Goal: Task Accomplishment & Management: Manage account settings

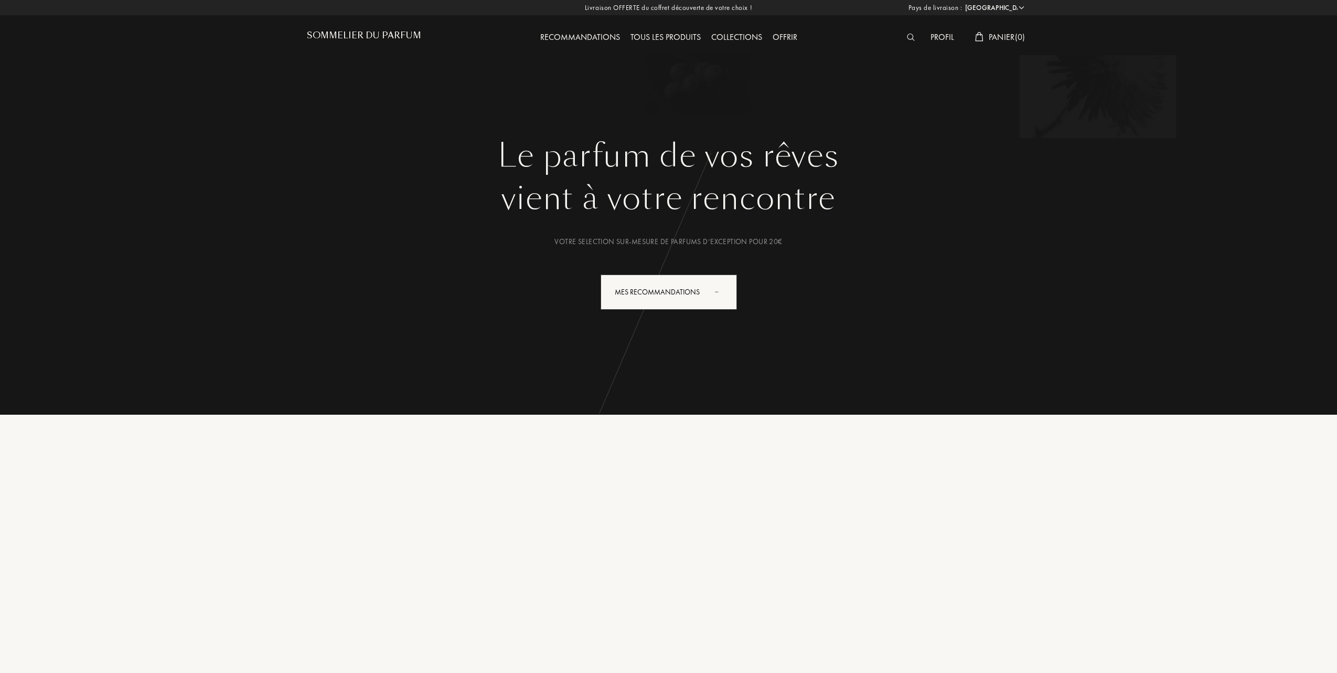
select select "FR"
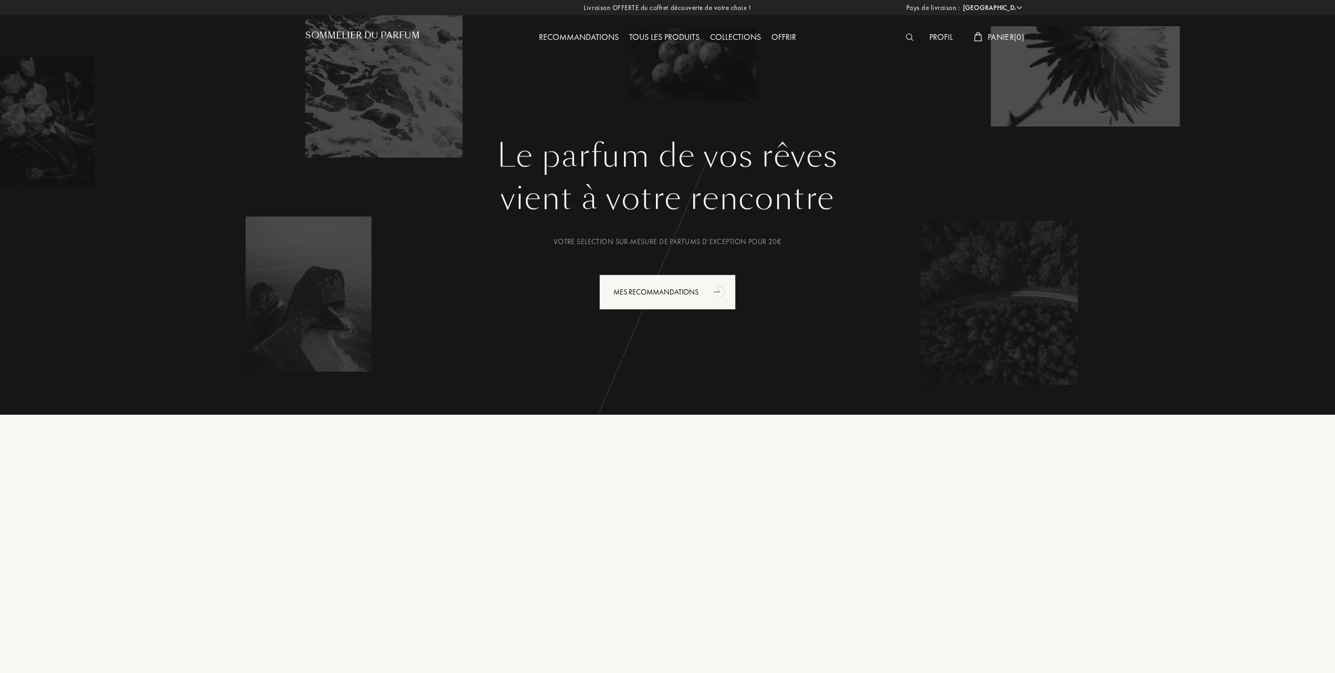
click at [400, 30] on h1 "Sommelier du Parfum" at bounding box center [362, 35] width 114 height 10
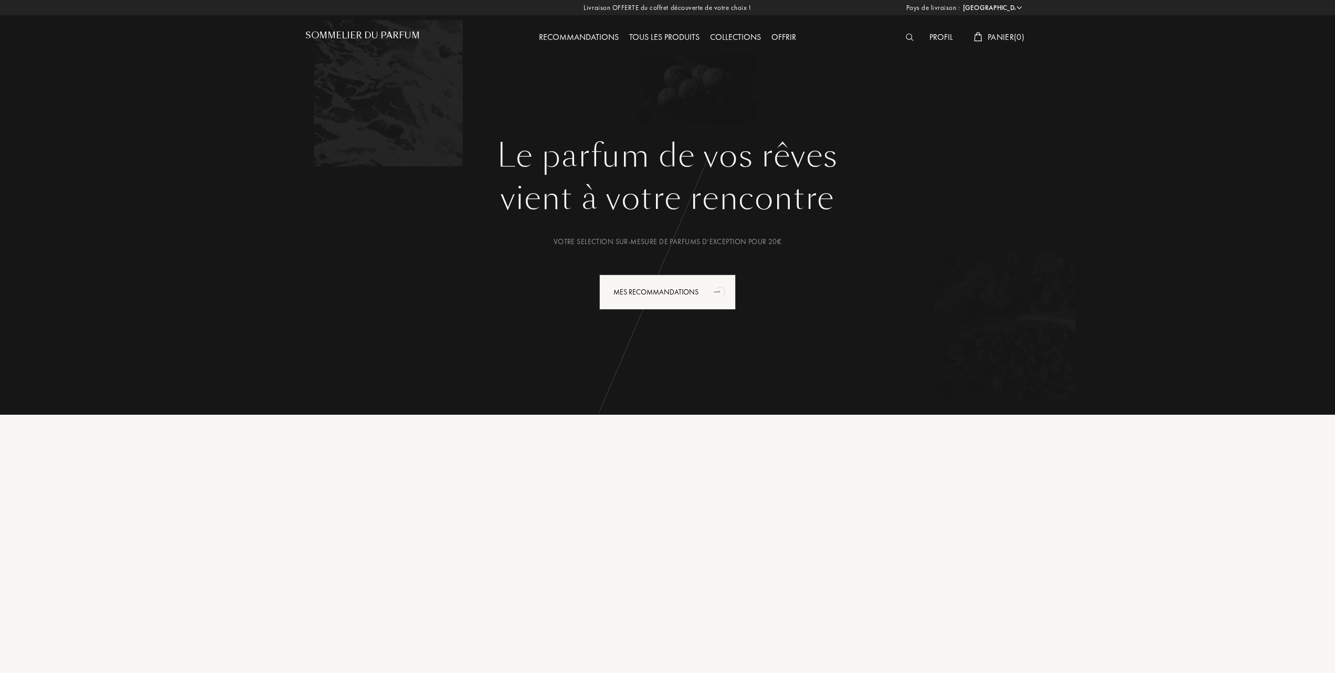
select select "FR"
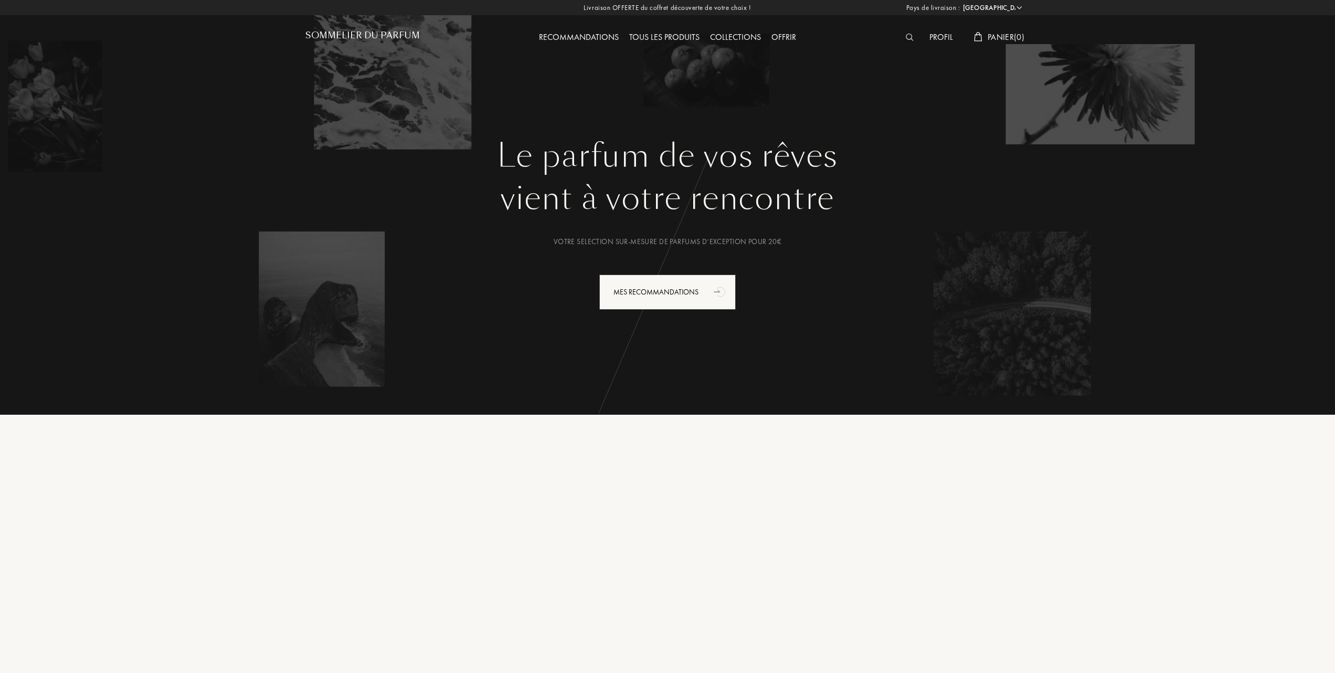
click at [936, 36] on div "Profil" at bounding box center [941, 38] width 34 height 14
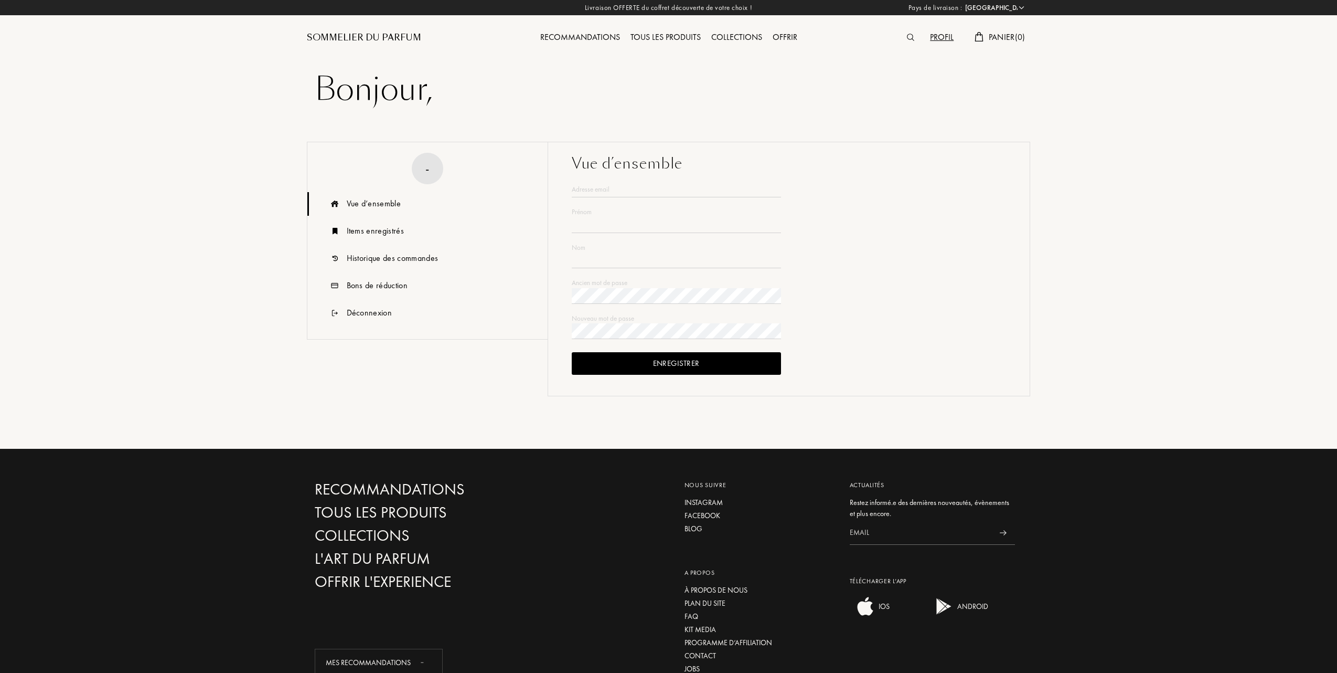
select select "FR"
type input "André-Jean"
type input "BESSON"
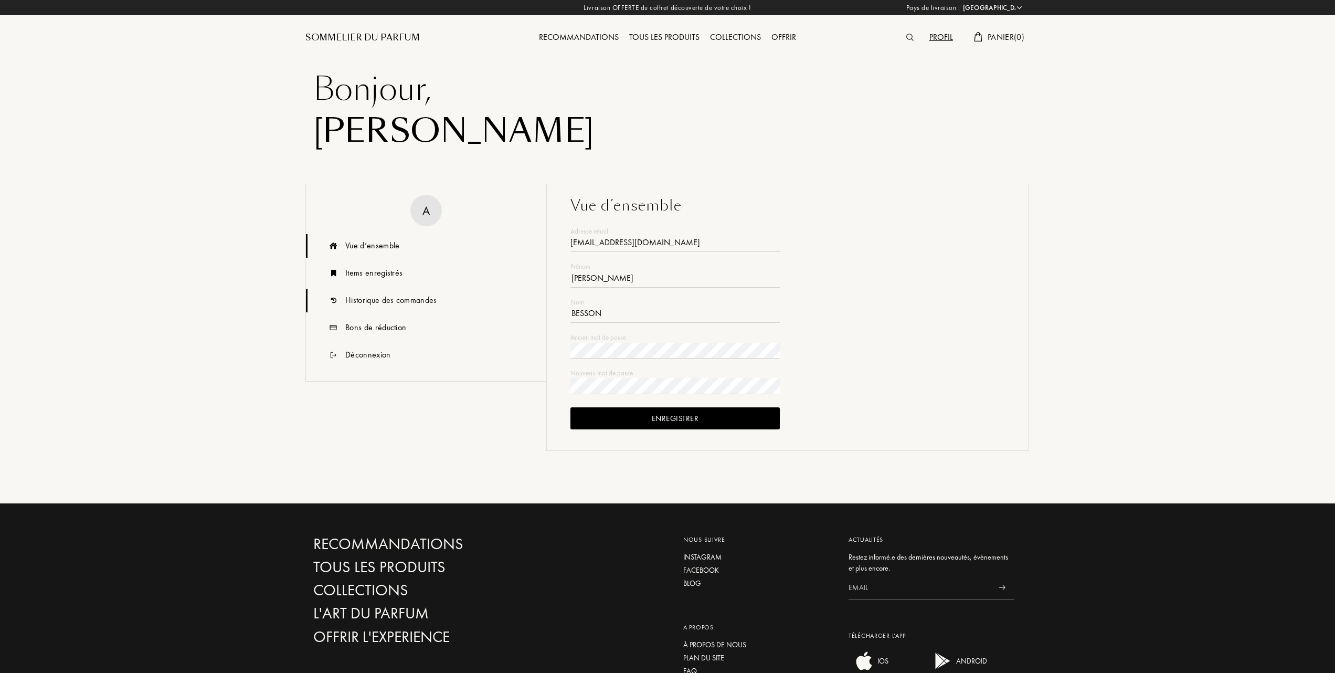
click at [382, 298] on div "Historique des commandes" at bounding box center [391, 300] width 92 height 13
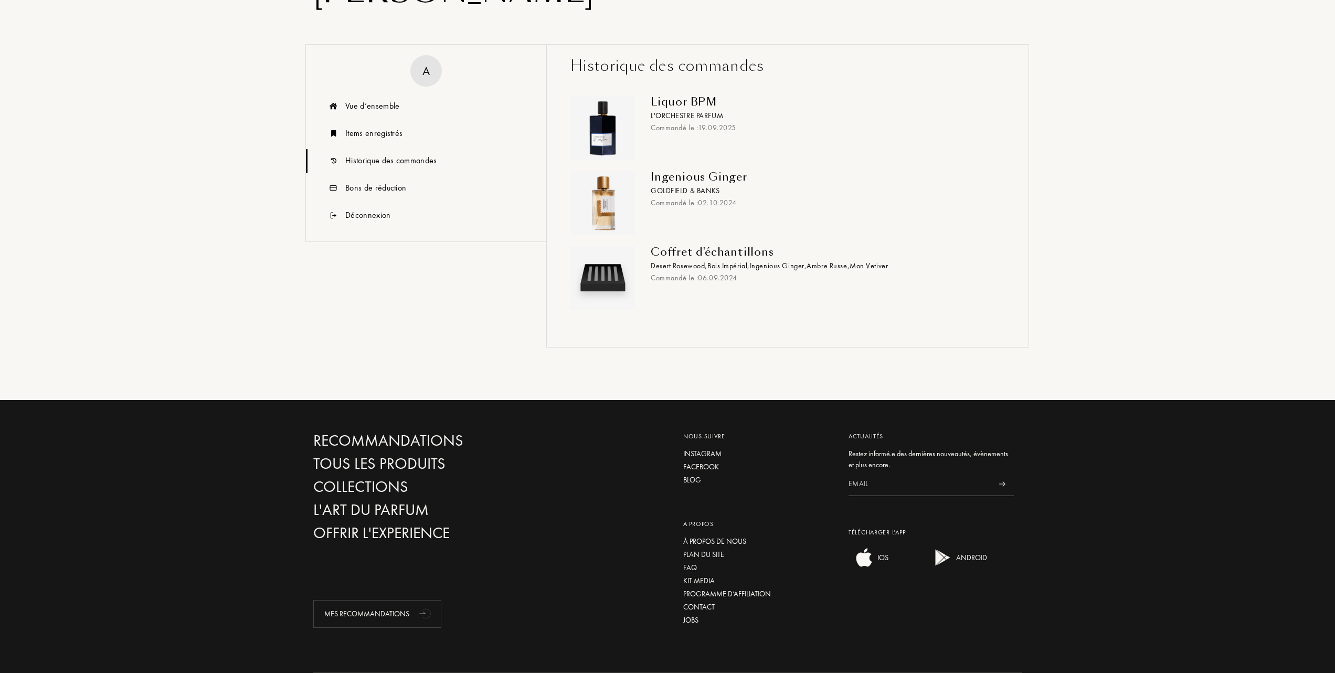
scroll to position [70, 0]
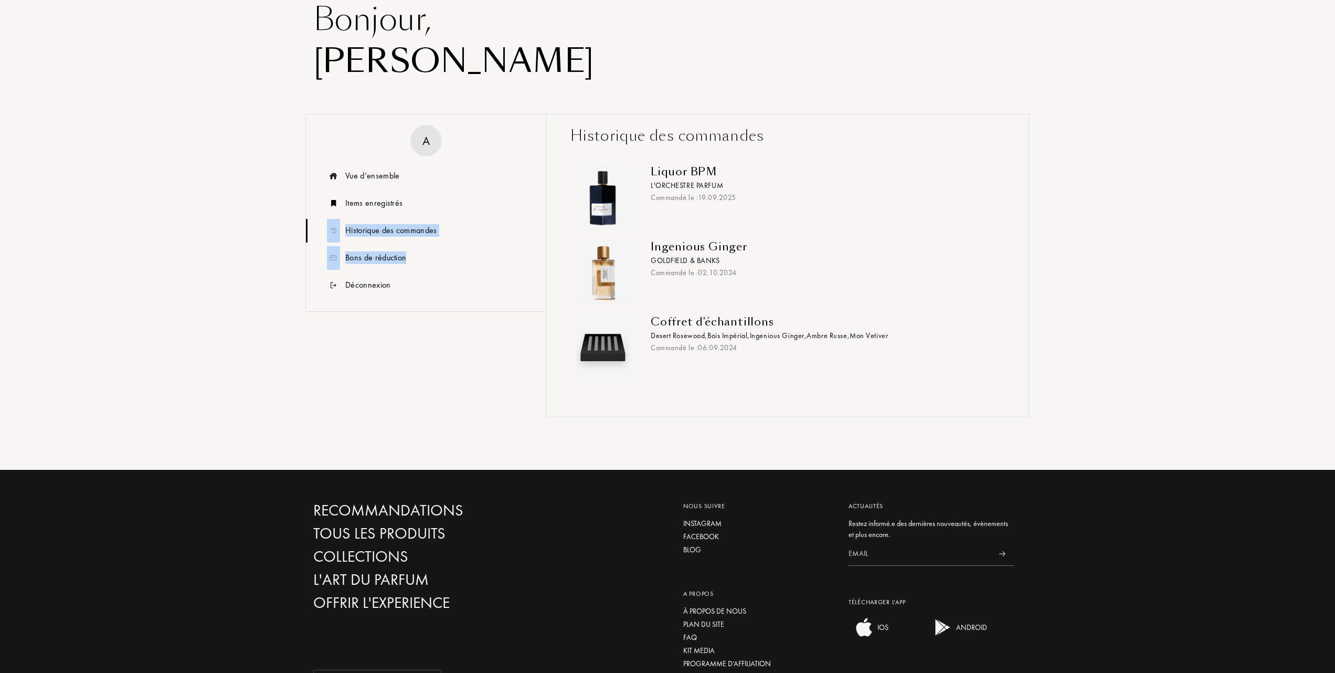
drag, startPoint x: 307, startPoint y: 228, endPoint x: 264, endPoint y: 294, distance: 78.9
click at [264, 294] on div "Pays de livraison : Afghanistan Afrique du Sud Albanie Algérie Allemagne Andorr…" at bounding box center [667, 361] width 1335 height 862
click at [416, 229] on div "Historique des commandes" at bounding box center [391, 230] width 92 height 13
drag, startPoint x: 668, startPoint y: 140, endPoint x: 687, endPoint y: 164, distance: 31.1
click at [668, 140] on div "Historique des commandes" at bounding box center [787, 136] width 434 height 22
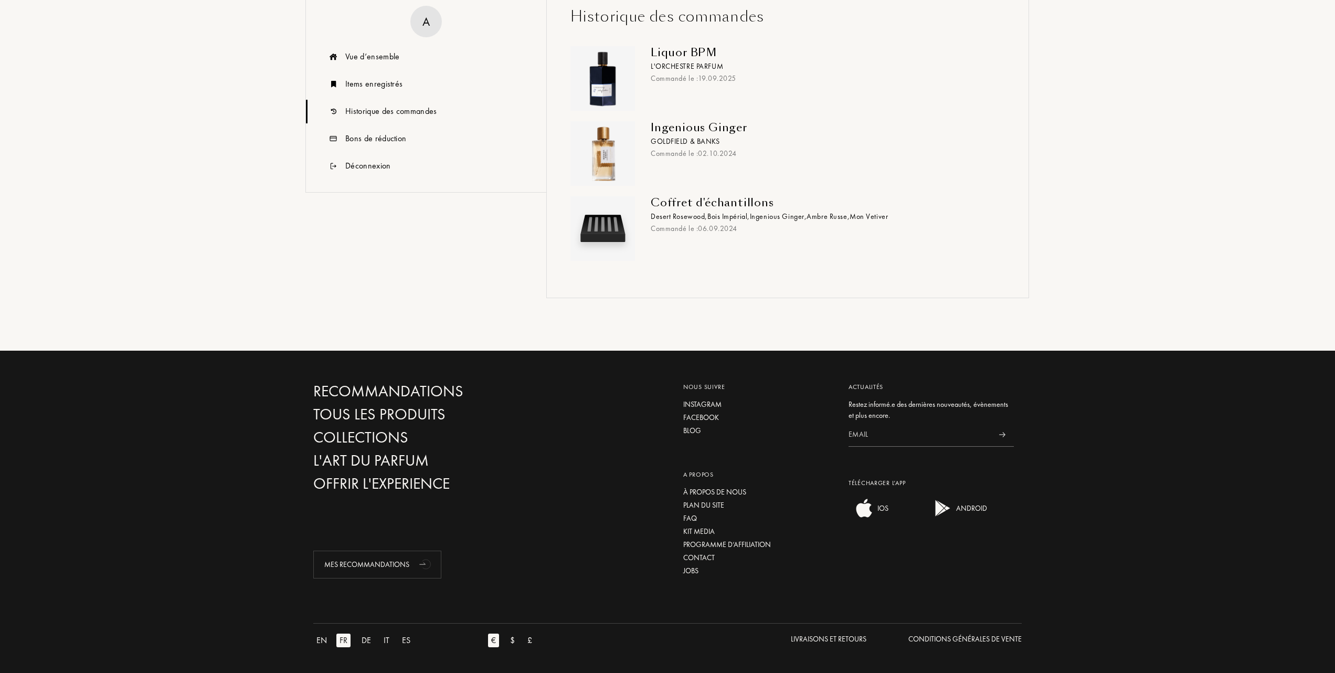
scroll to position [49, 0]
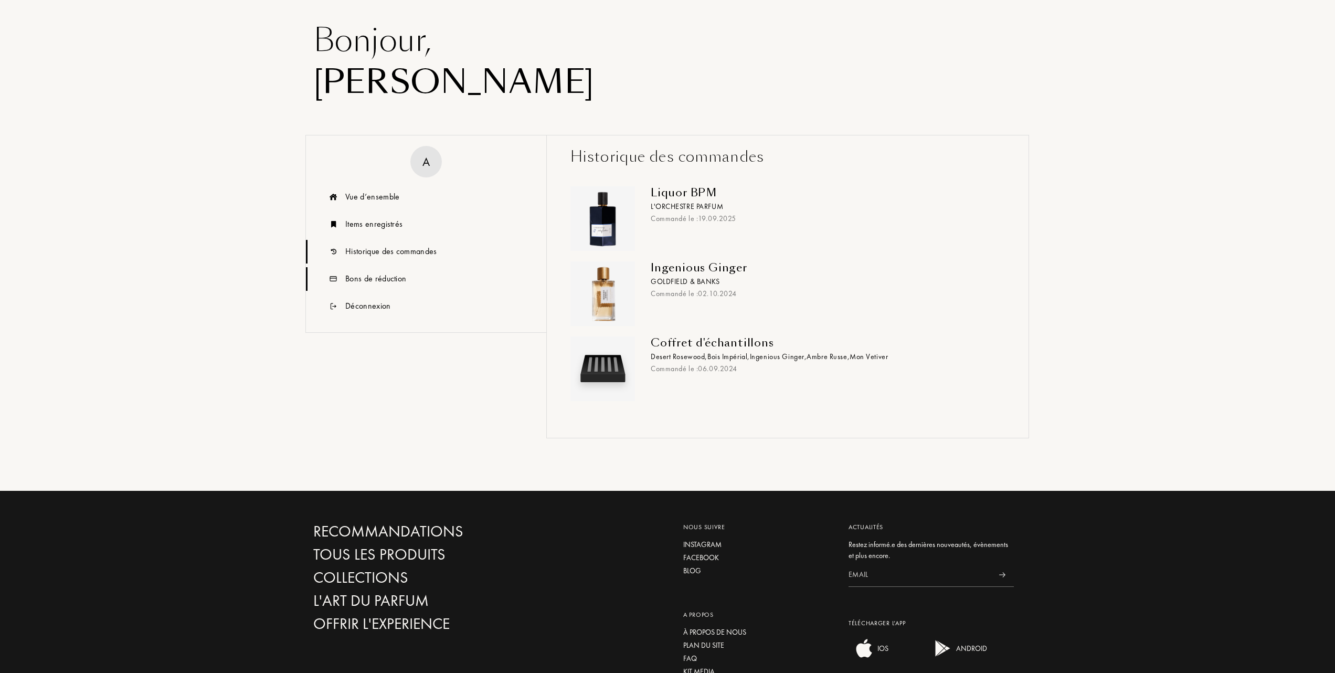
click at [381, 277] on div "Bons de réduction" at bounding box center [375, 278] width 61 height 13
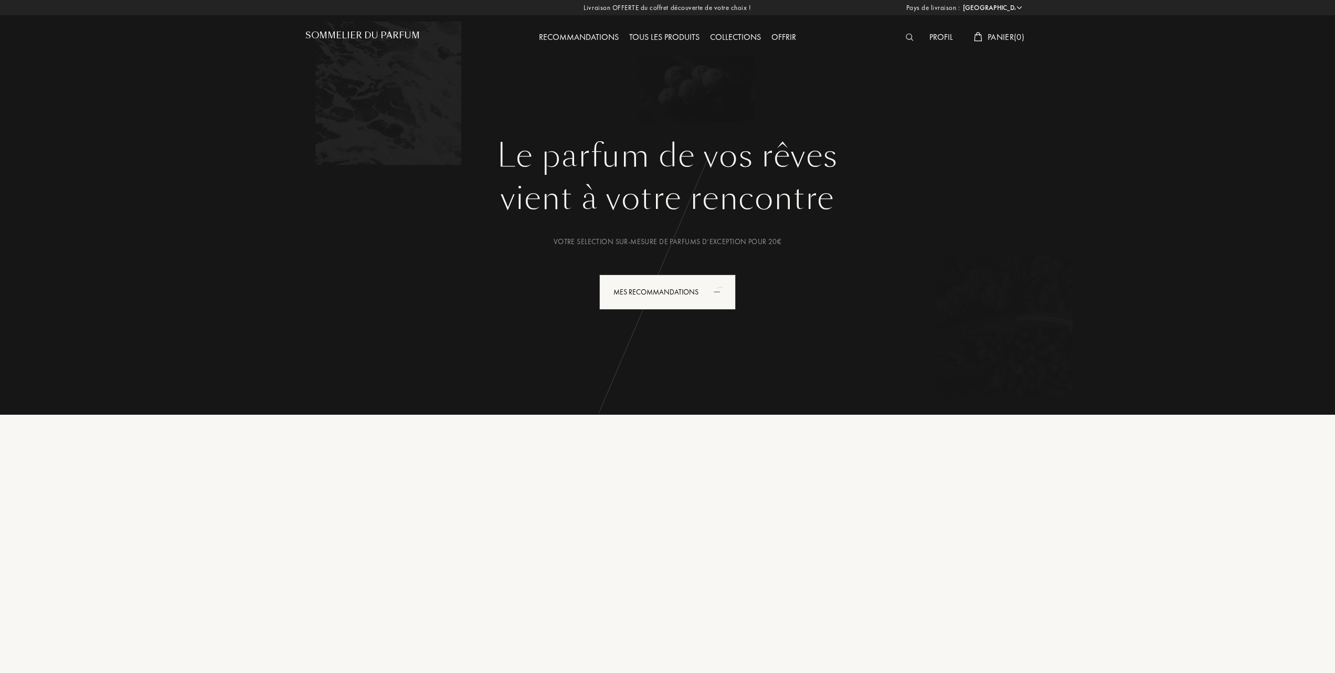
select select "FR"
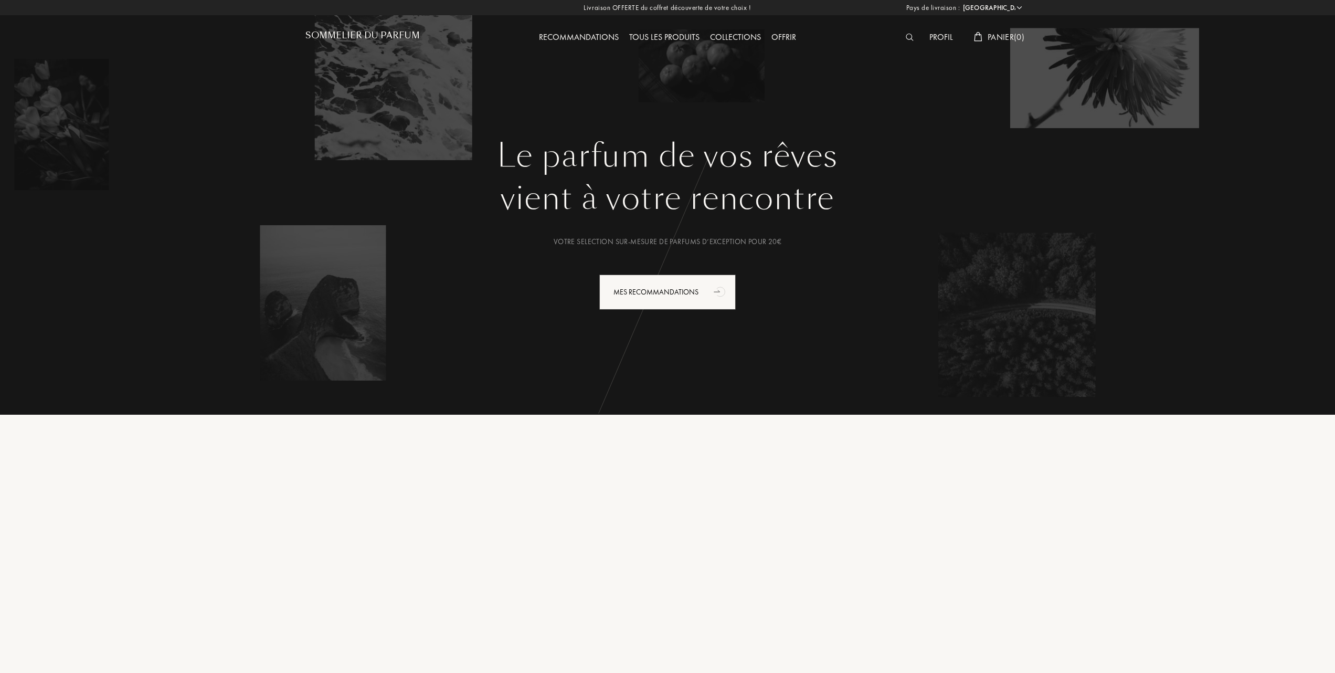
click at [941, 35] on div "Profil" at bounding box center [941, 38] width 34 height 14
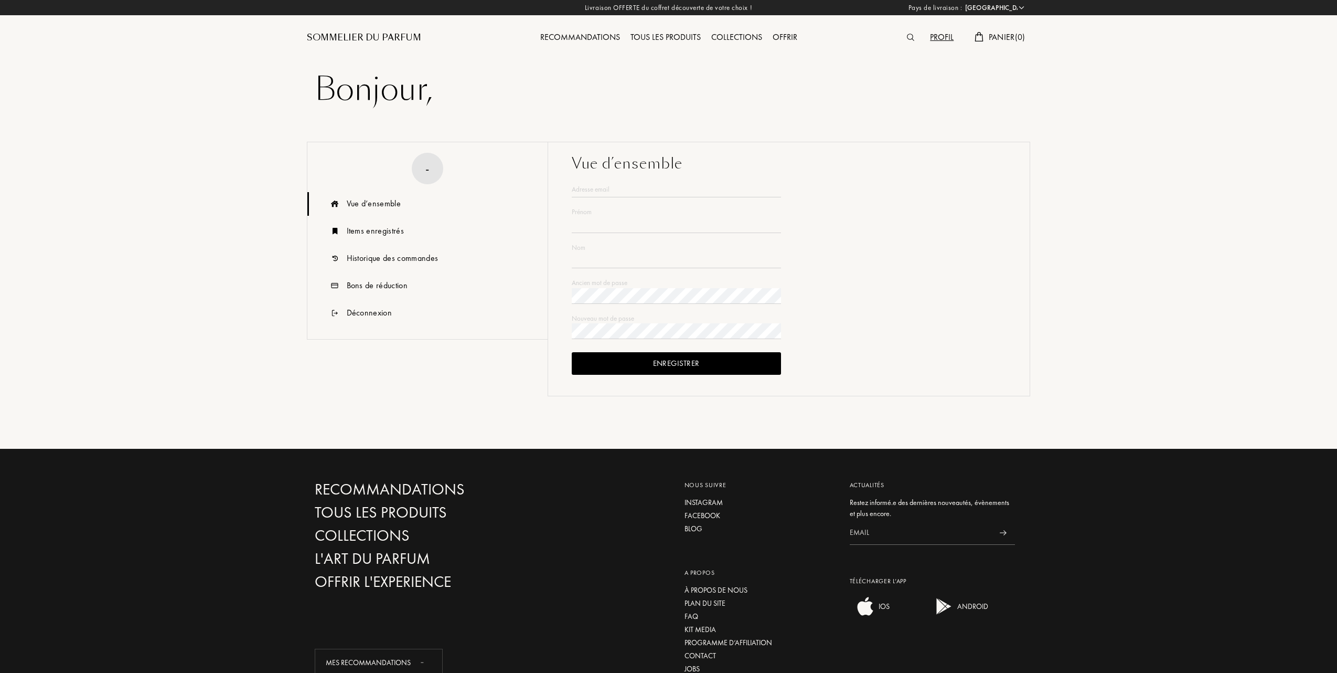
select select "FR"
type input "André-Jean"
type input "BESSON"
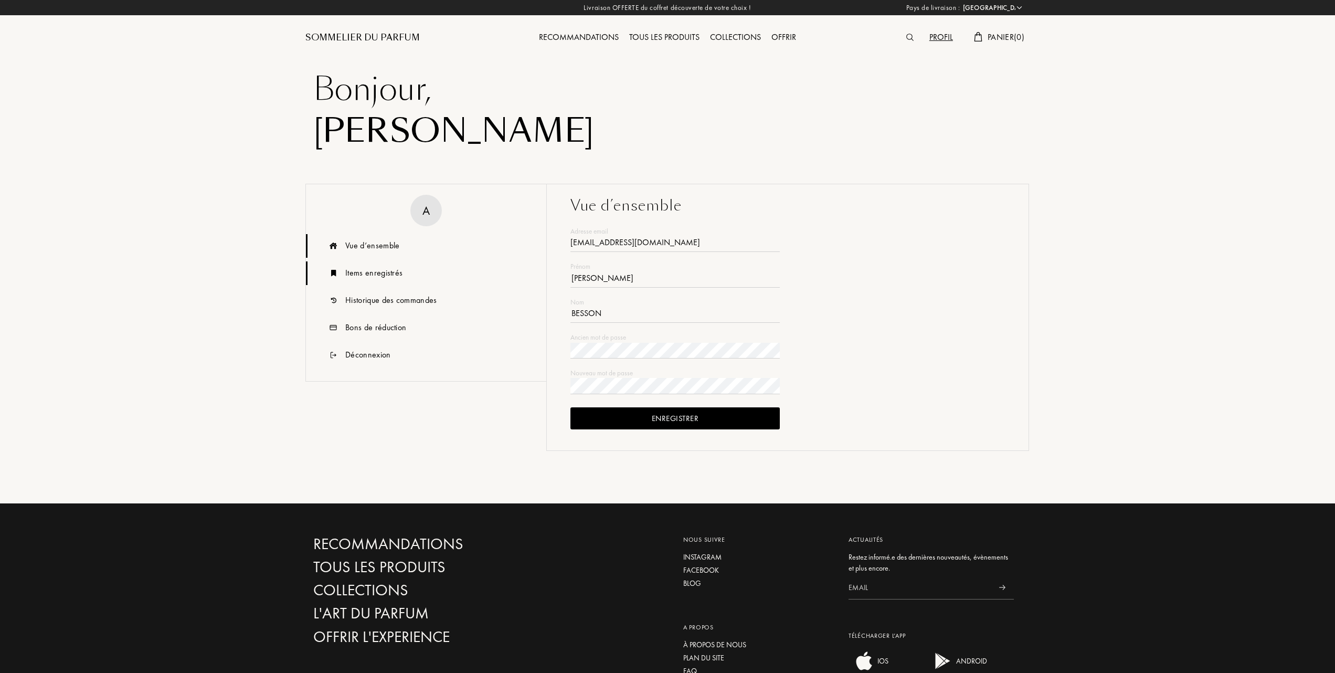
click at [368, 269] on div "Items enregistrés" at bounding box center [373, 272] width 57 height 13
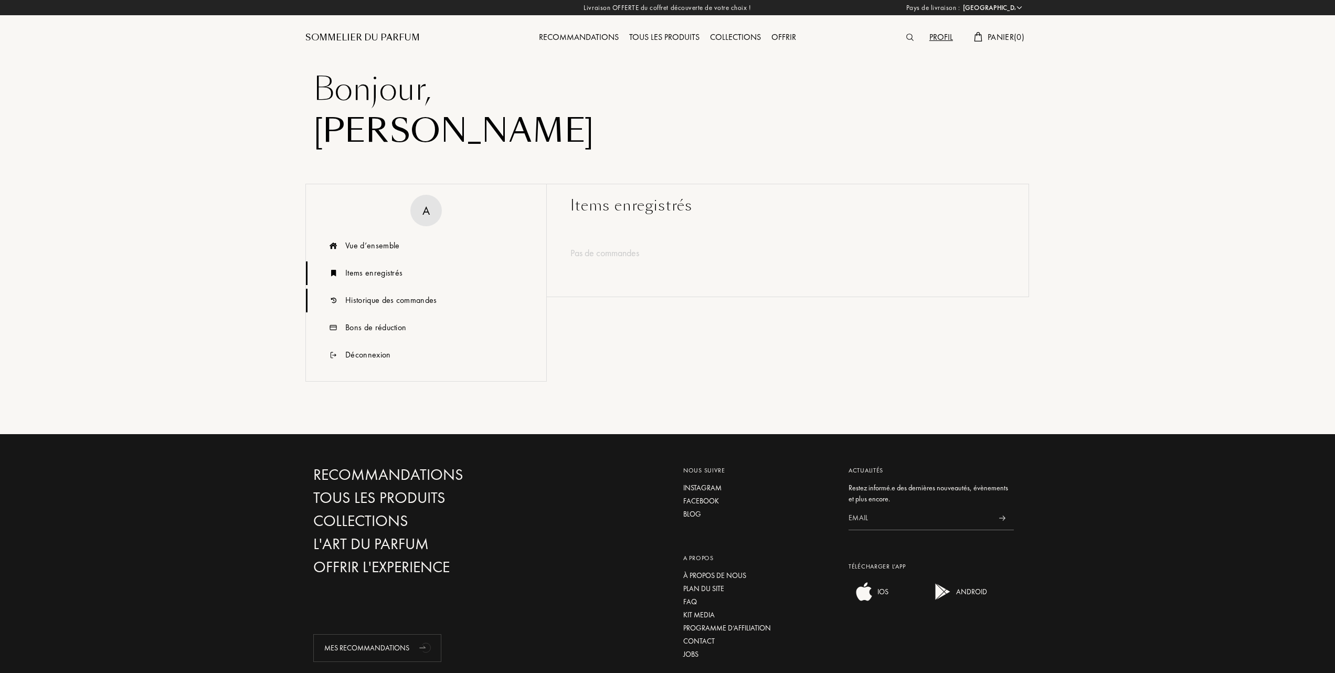
click at [371, 296] on div "Historique des commandes" at bounding box center [391, 300] width 92 height 13
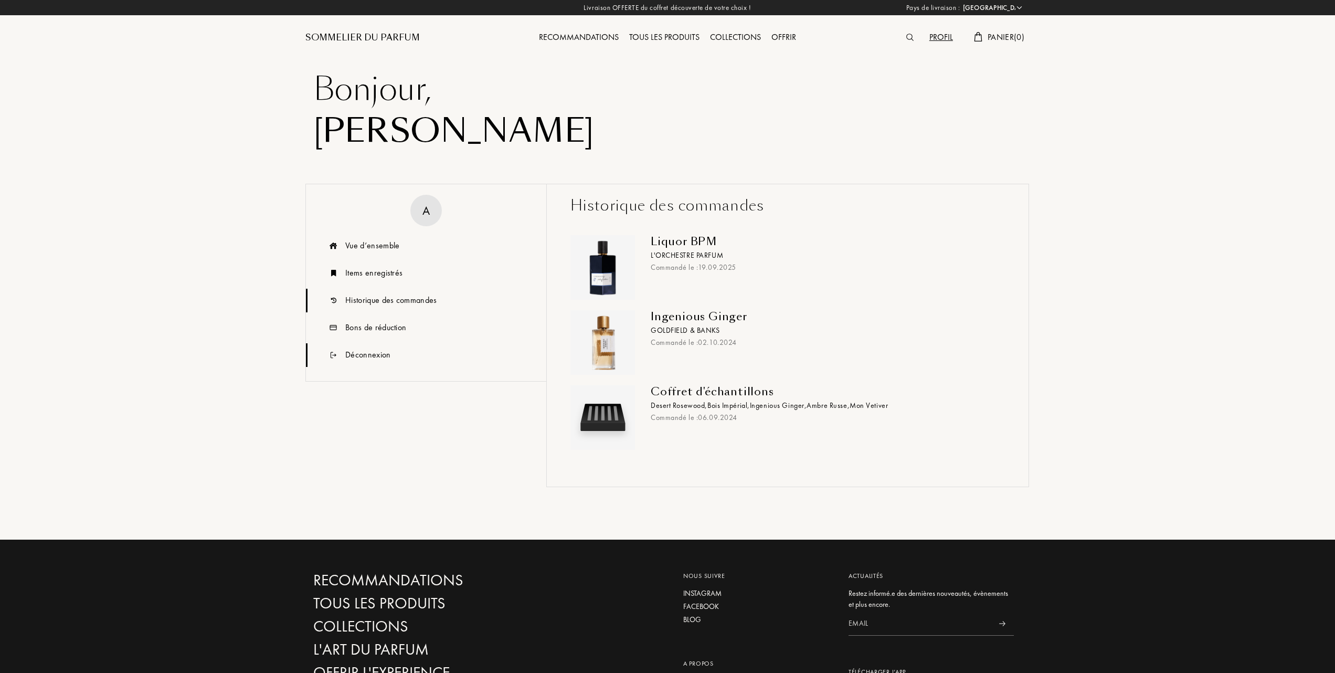
click at [358, 355] on div "Déconnexion" at bounding box center [368, 354] width 46 height 13
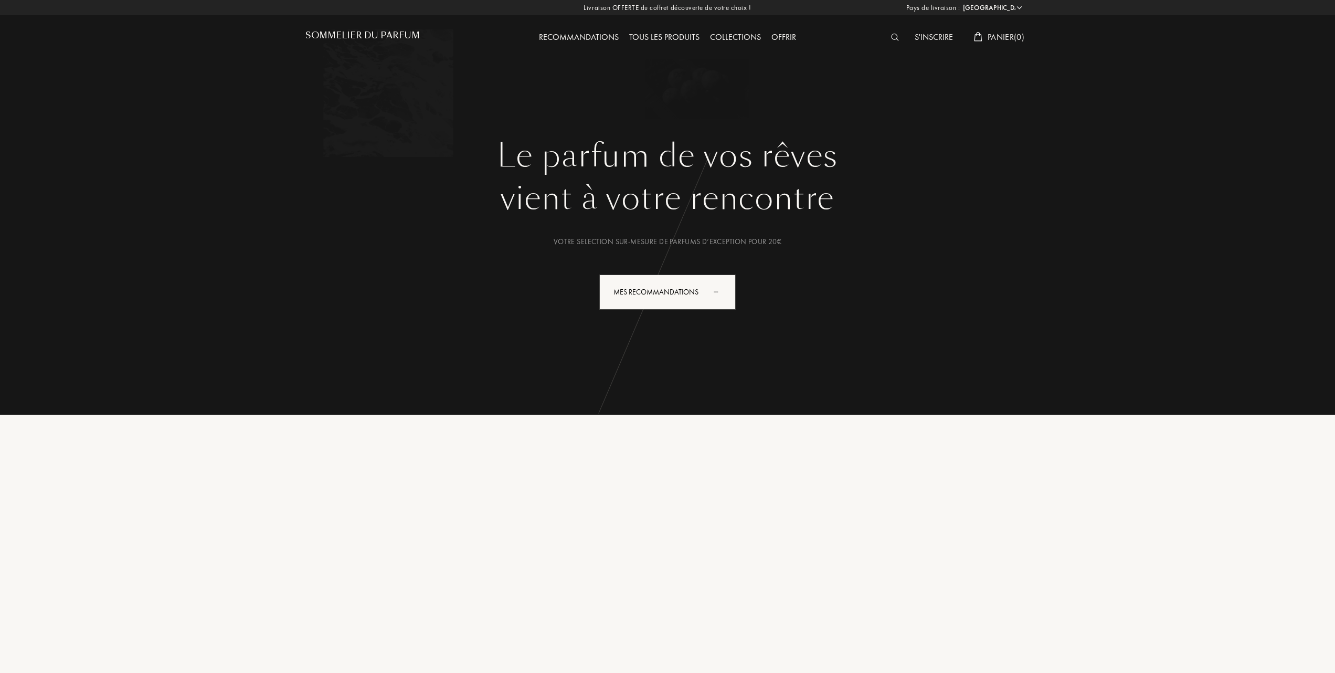
select select "FR"
